Goal: Contribute content: Add original content to the website for others to see

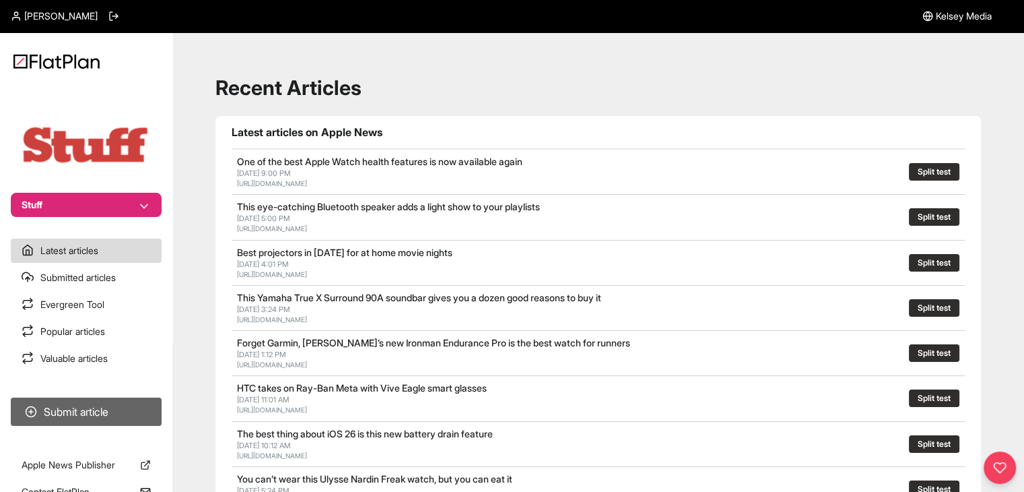
click at [105, 416] on button "Submit article" at bounding box center [86, 411] width 151 height 28
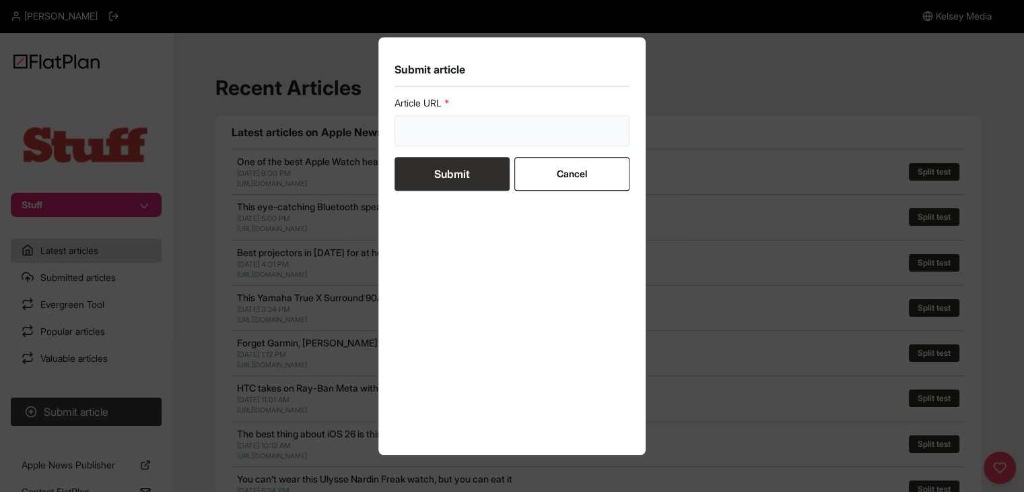
click at [458, 141] on input "url" at bounding box center [513, 130] width 236 height 31
paste input "[URL][DOMAIN_NAME]"
type input "[URL][DOMAIN_NAME]"
click at [527, 163] on button "Cancel" at bounding box center [572, 174] width 115 height 34
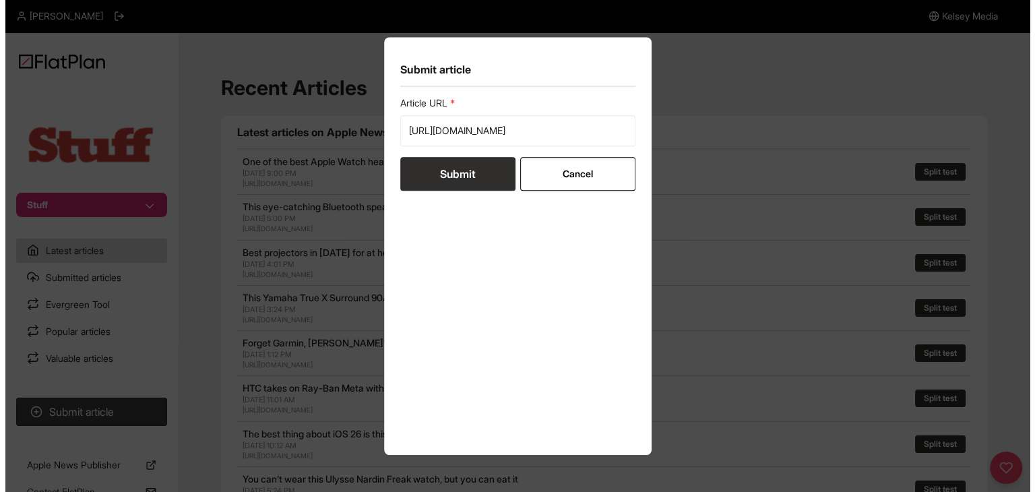
scroll to position [0, 0]
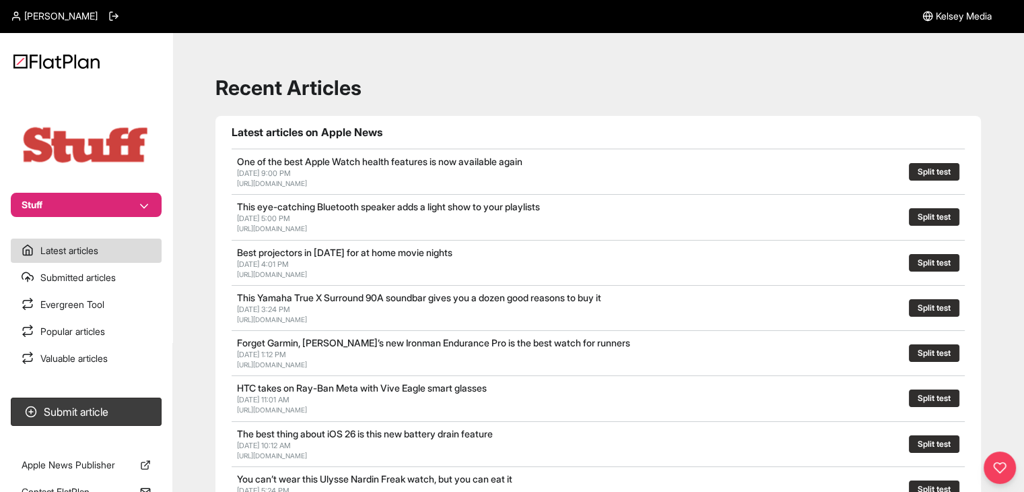
click at [110, 202] on button "Stuff" at bounding box center [86, 205] width 151 height 24
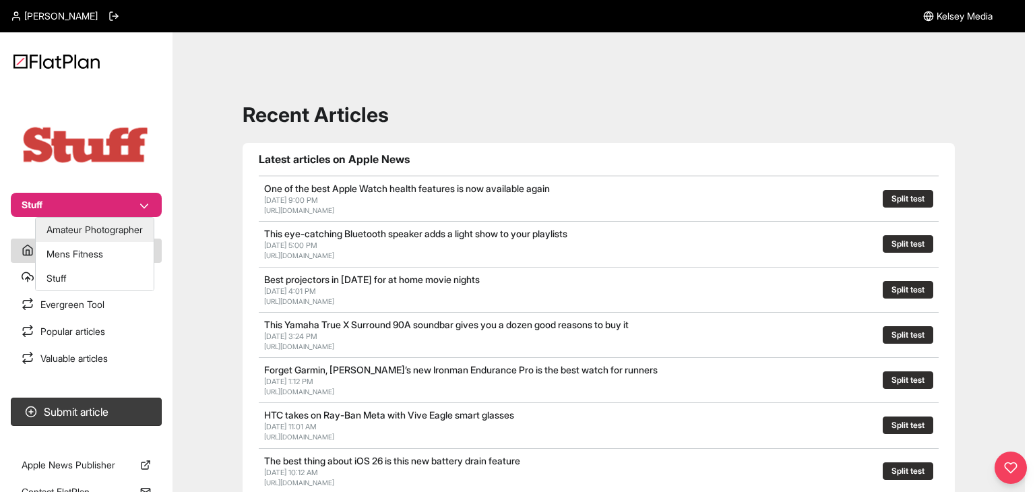
click at [103, 224] on button "Amateur Photographer" at bounding box center [95, 230] width 118 height 24
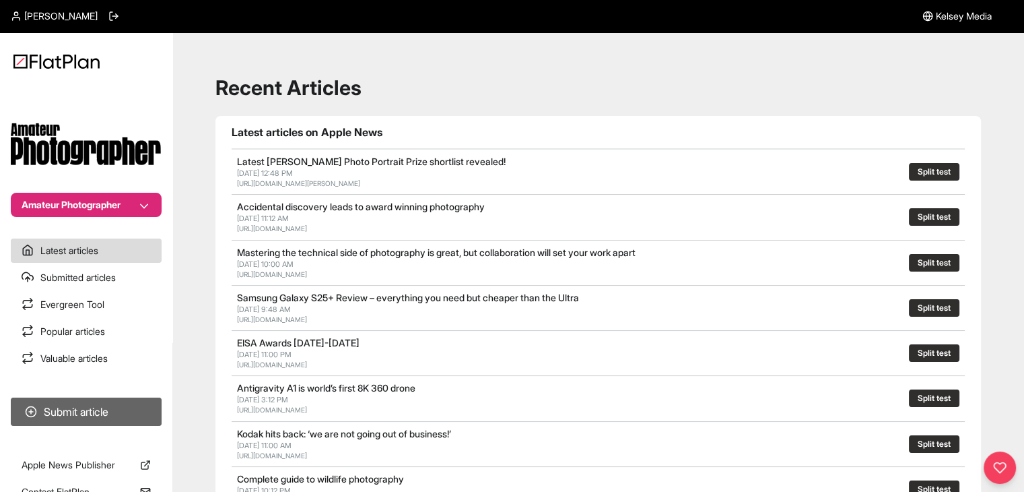
click at [107, 403] on button "Submit article" at bounding box center [86, 411] width 151 height 28
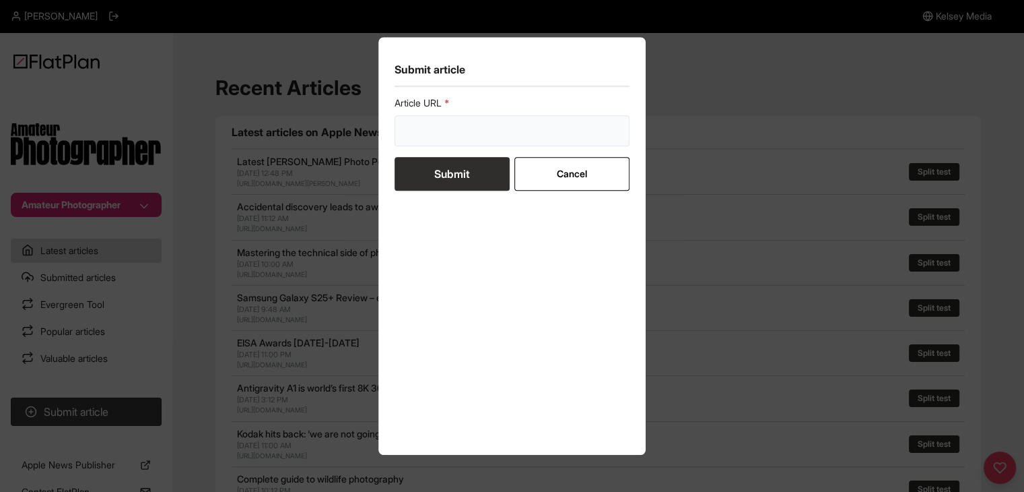
click at [424, 127] on input "url" at bounding box center [513, 130] width 236 height 31
paste input "https://amateurphotographer.com/buying-advice/the-best-budget-camera-phones/"
type input "https://amateurphotographer.com/buying-advice/the-best-budget-camera-phones/"
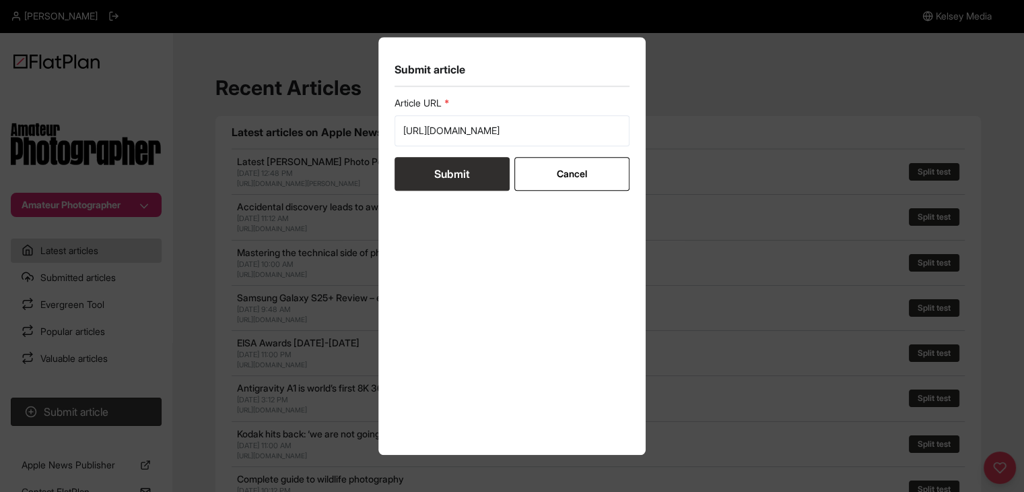
click at [426, 162] on button "Submit" at bounding box center [452, 174] width 115 height 34
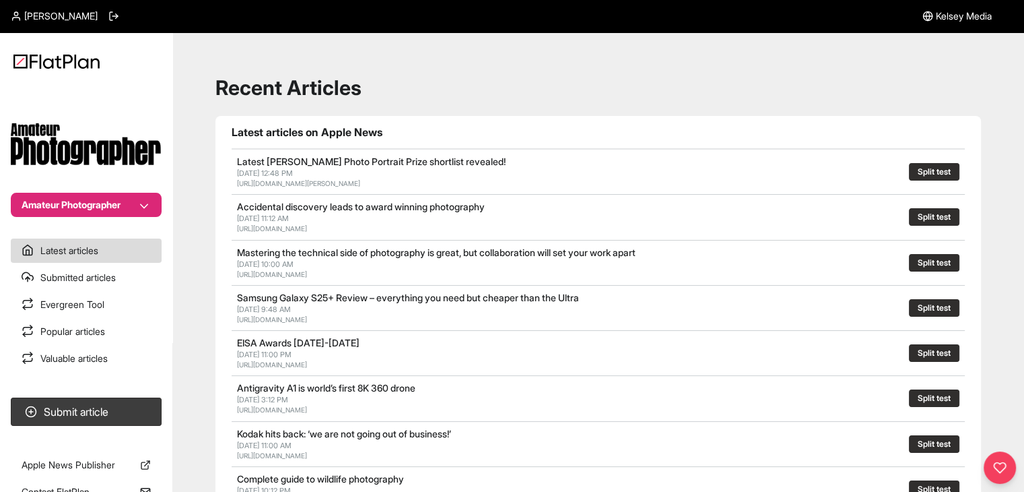
click at [129, 195] on button "Amateur Photographer" at bounding box center [86, 205] width 151 height 24
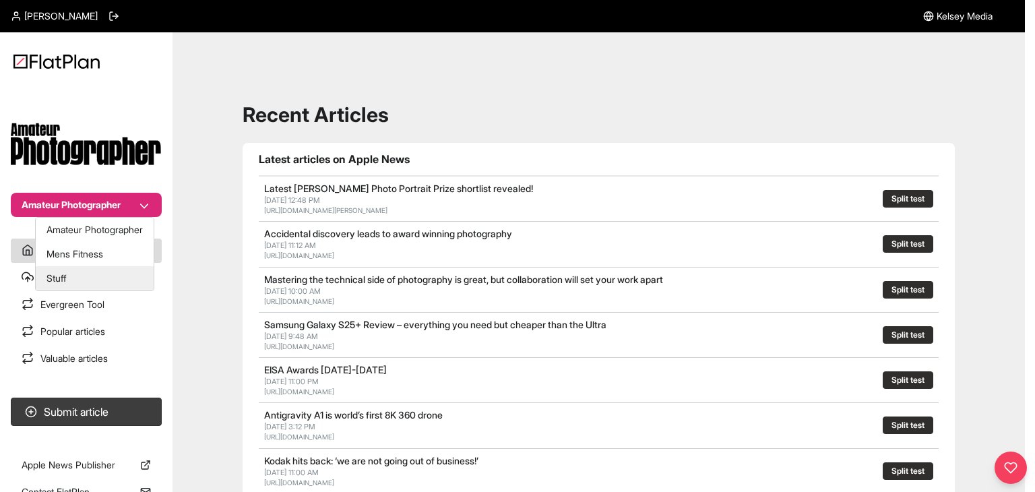
click at [121, 275] on button "Stuff" at bounding box center [95, 278] width 118 height 24
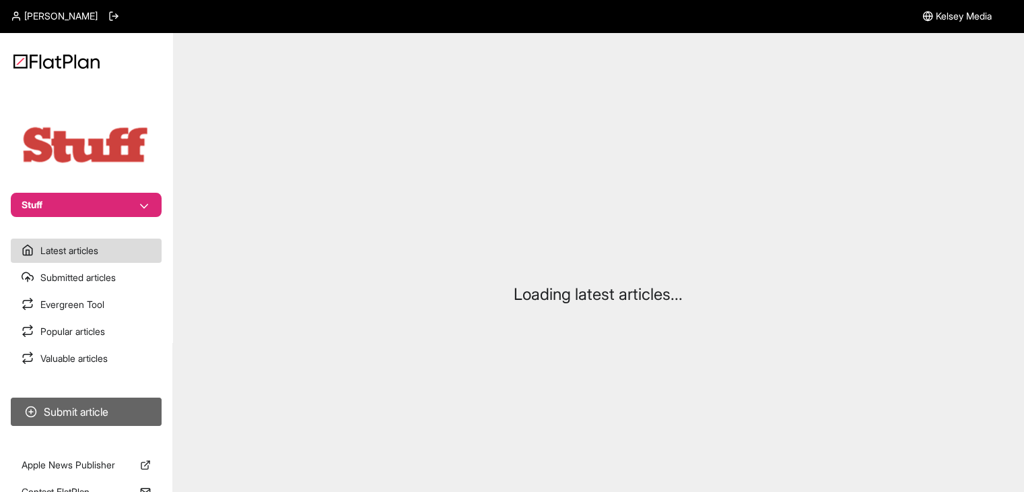
click at [104, 415] on button "Submit article" at bounding box center [86, 411] width 151 height 28
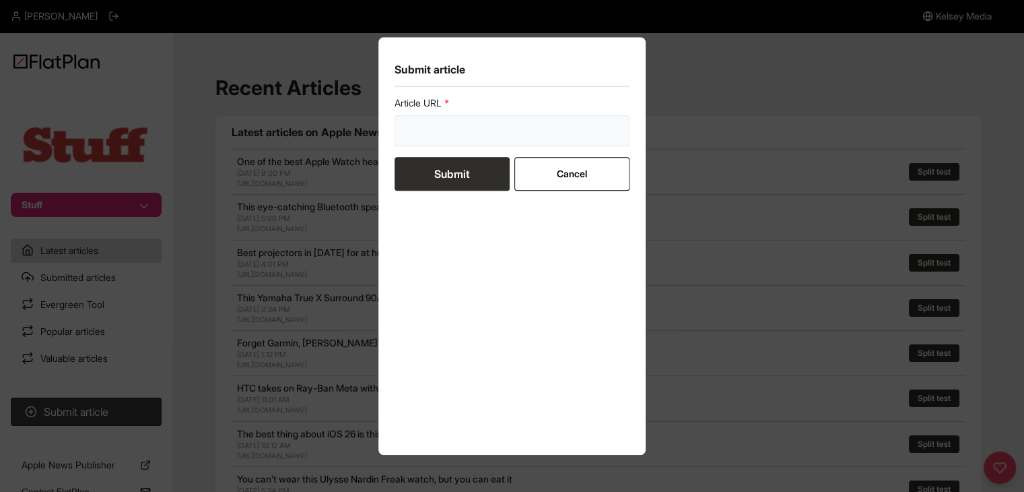
click at [496, 122] on input "url" at bounding box center [513, 130] width 236 height 31
paste input "https://www.stuff.tv/features/best-handheld-gaming-console/"
type input "https://www.stuff.tv/features/best-handheld-gaming-console/"
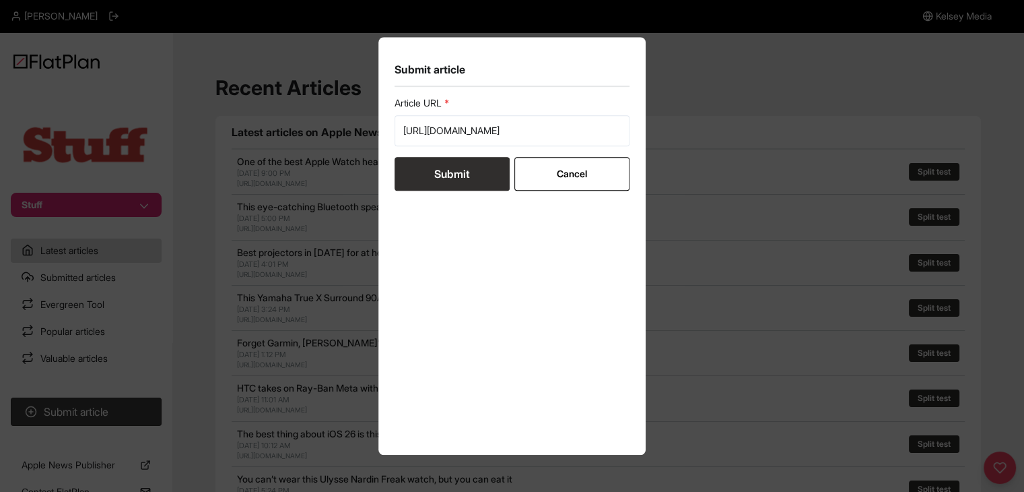
click at [463, 173] on button "Submit" at bounding box center [452, 174] width 115 height 34
